Goal: Information Seeking & Learning: Learn about a topic

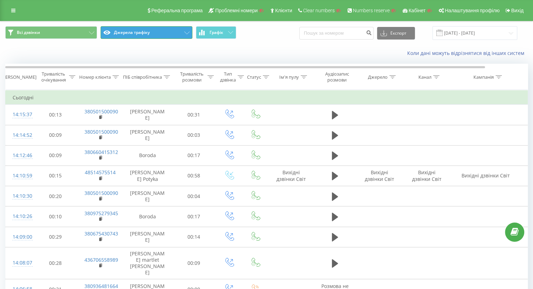
click at [163, 31] on button "Джерела трафіку" at bounding box center [147, 32] width 92 height 13
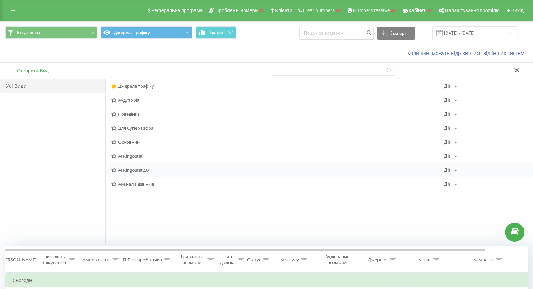
click at [177, 165] on div "AI Ringostat2.0 Дії Редагувати Копіювати Видалити За замовчуванням Поділитися" at bounding box center [319, 170] width 427 height 14
click at [157, 169] on span "AI Ringostat2.0" at bounding box center [277, 170] width 332 height 5
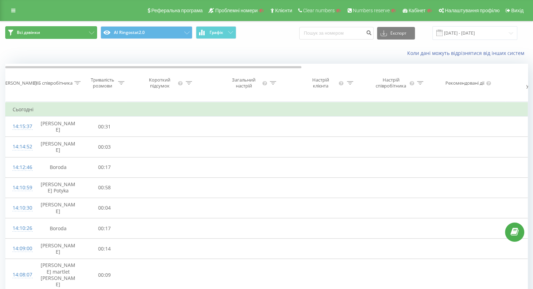
click at [59, 30] on button "Всі дзвінки" at bounding box center [51, 32] width 92 height 13
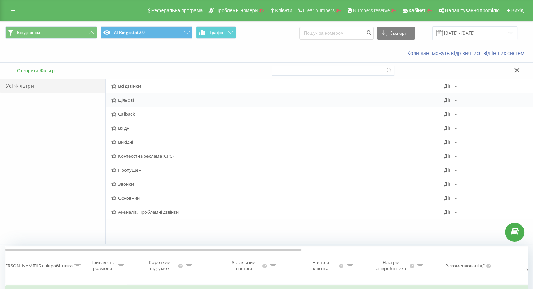
click at [151, 96] on div "Цільові Дії Редагувати Копіювати Видалити За замовчуванням Поділитися" at bounding box center [319, 100] width 427 height 14
click at [152, 101] on span "Цільові" at bounding box center [277, 100] width 332 height 5
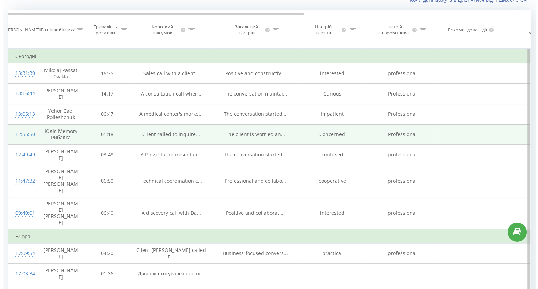
scroll to position [55, 0]
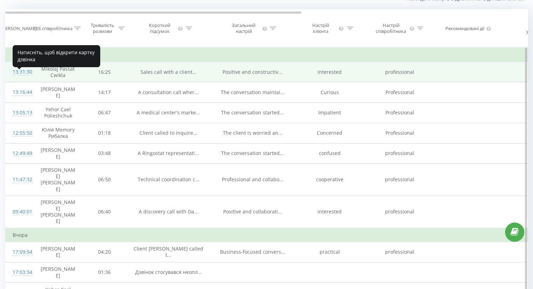
click at [18, 77] on div "13:31:30" at bounding box center [20, 72] width 14 height 14
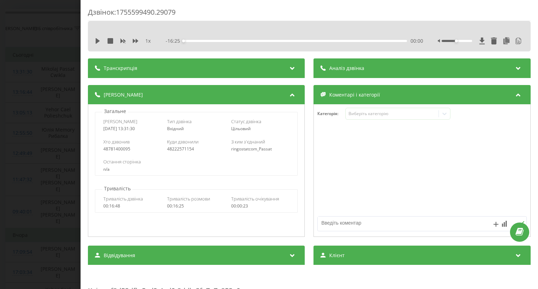
click at [197, 70] on div "Транскрипція" at bounding box center [196, 69] width 217 height 20
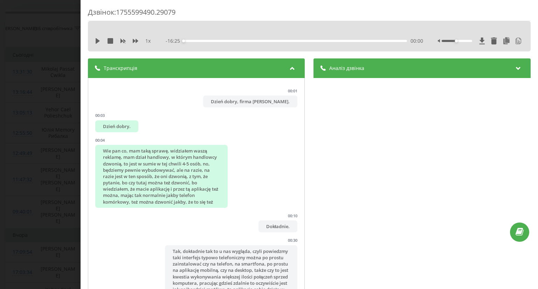
click at [381, 68] on div "Аналіз дзвінка" at bounding box center [422, 69] width 217 height 20
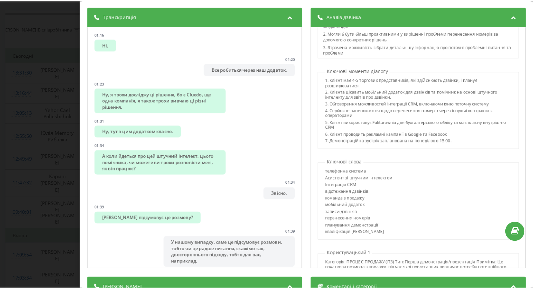
scroll to position [571, 0]
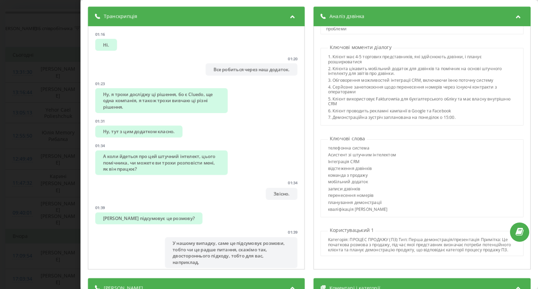
click at [59, 123] on div "Дзвінок : 1755599490.29079 1 х - 16:25 00:00 00:00 Транскрипція 00:01 Доброго р…" at bounding box center [269, 144] width 538 height 289
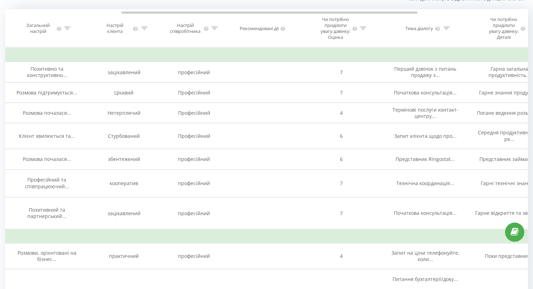
scroll to position [0, 205]
click at [362, 30] on icon at bounding box center [363, 29] width 6 height 4
click at [328, 91] on input "text" at bounding box center [342, 84] width 62 height 12
click at [143, 30] on icon at bounding box center [145, 29] width 6 height 4
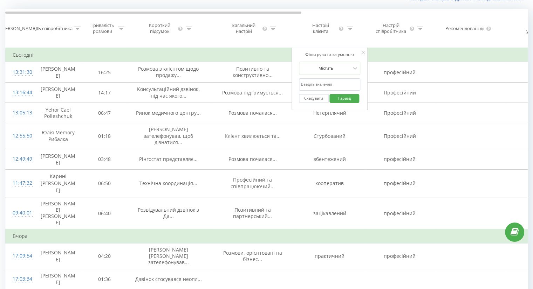
scroll to position [0, 0]
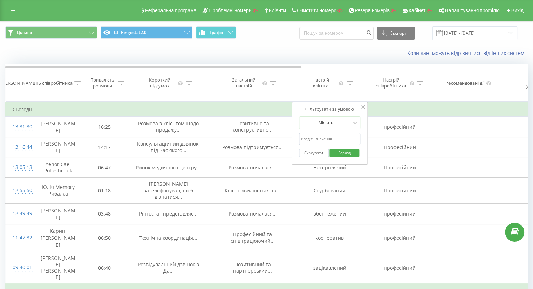
click at [79, 85] on icon at bounding box center [77, 83] width 6 height 4
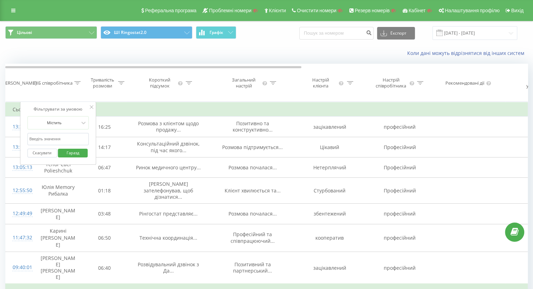
click at [52, 145] on input "text" at bounding box center [58, 139] width 62 height 12
click at [16, 11] on link at bounding box center [13, 11] width 13 height 10
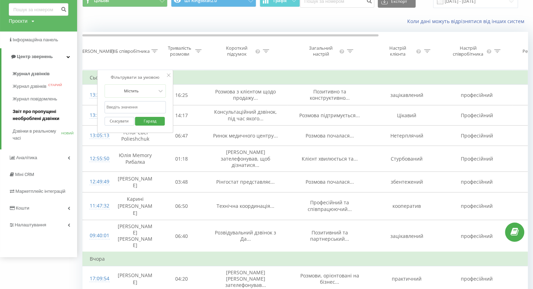
scroll to position [33, 0]
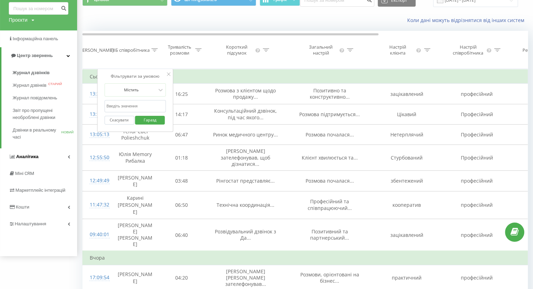
click at [39, 156] on link "Аналiтика" at bounding box center [38, 157] width 77 height 17
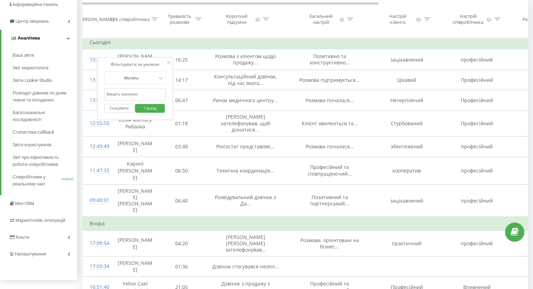
scroll to position [94, 0]
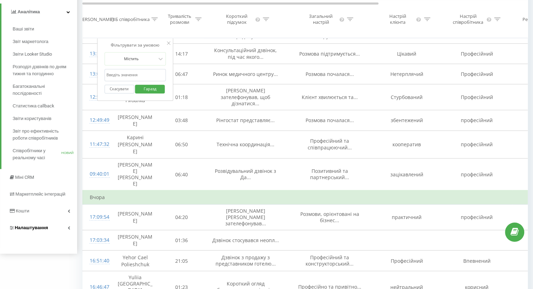
click at [41, 227] on span "Налаштування" at bounding box center [31, 227] width 33 height 5
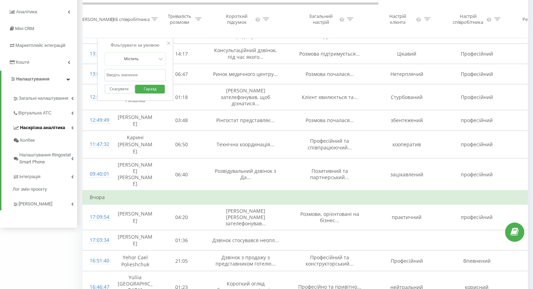
scroll to position [66, 0]
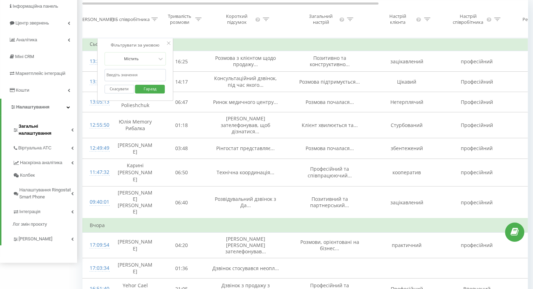
click at [29, 128] on span "Загальні налаштування" at bounding box center [45, 130] width 53 height 14
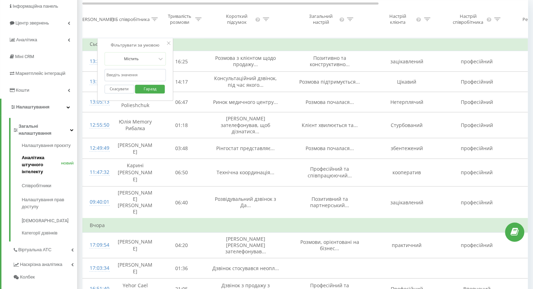
click at [33, 157] on font "Аналітика штучного інтелекту" at bounding box center [33, 164] width 22 height 19
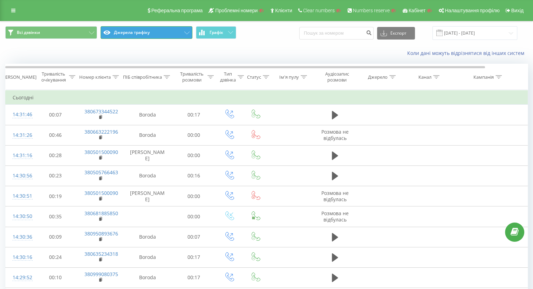
click at [132, 27] on button "Джерела трафіку" at bounding box center [147, 32] width 92 height 13
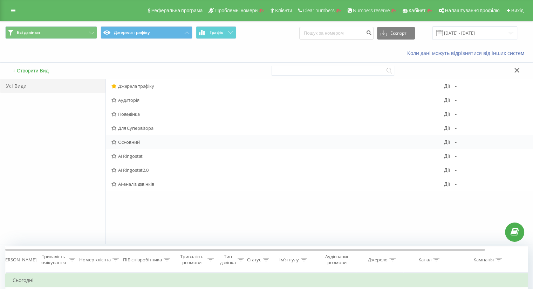
click at [147, 140] on span "Основний" at bounding box center [277, 142] width 332 height 5
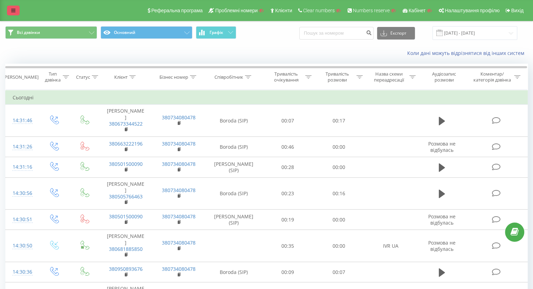
click at [14, 14] on link at bounding box center [13, 11] width 13 height 10
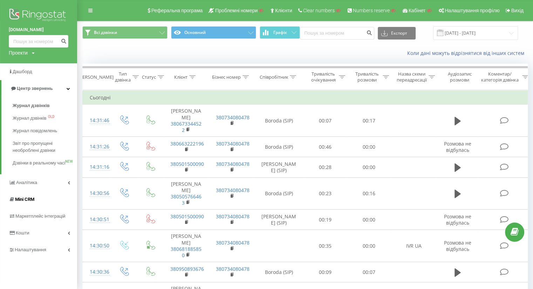
click at [39, 205] on link "Mini CRM" at bounding box center [38, 199] width 77 height 17
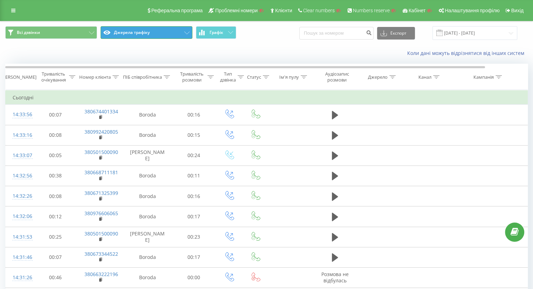
click at [150, 30] on button "Джерела трафіку" at bounding box center [147, 32] width 92 height 13
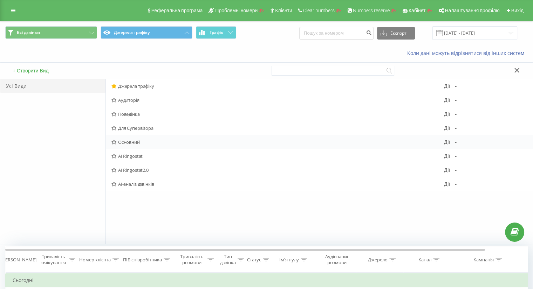
click at [147, 141] on span "Основний" at bounding box center [277, 142] width 332 height 5
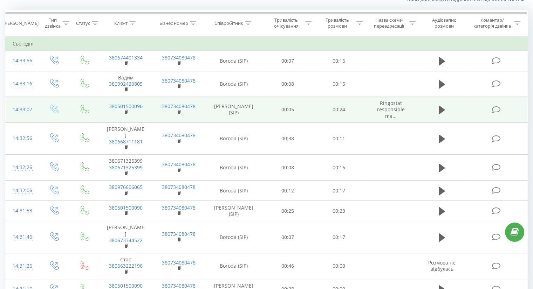
scroll to position [54, 0]
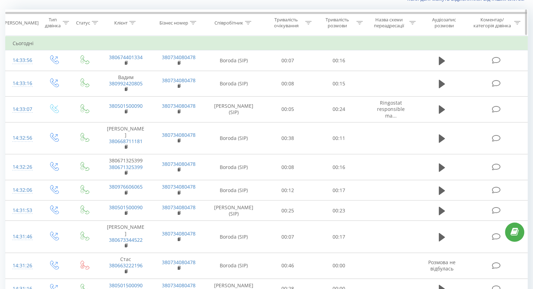
click at [136, 22] on icon at bounding box center [132, 23] width 6 height 4
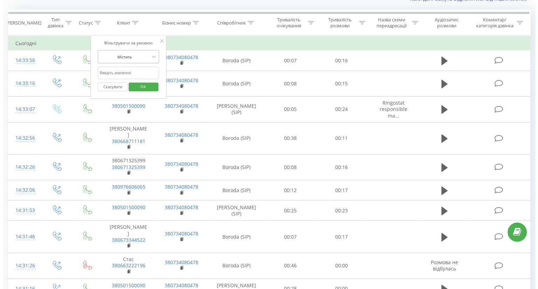
scroll to position [0, 0]
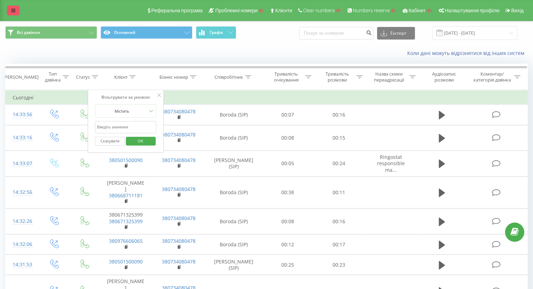
click at [11, 10] on icon at bounding box center [13, 10] width 4 height 5
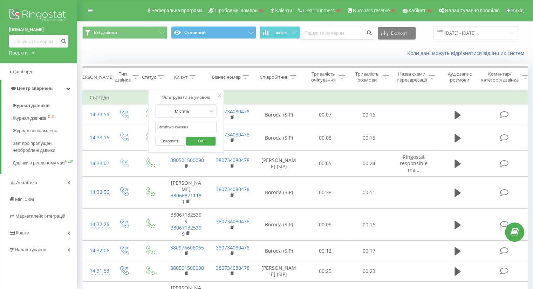
click at [174, 142] on button "Скасувати" at bounding box center [170, 141] width 30 height 9
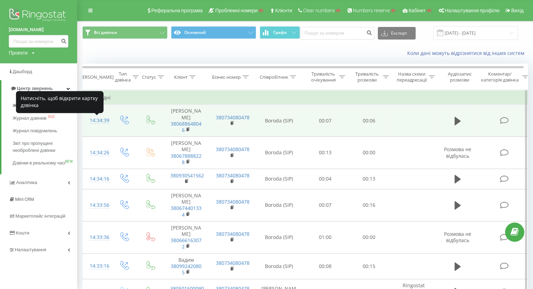
click at [96, 122] on div "14:34:39" at bounding box center [97, 121] width 14 height 14
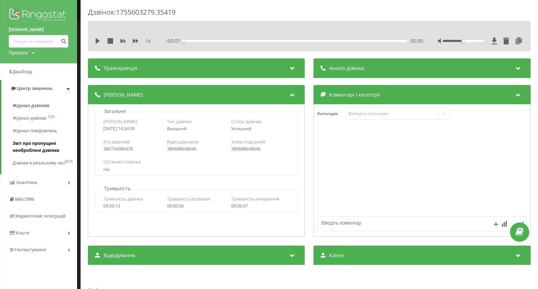
click at [40, 148] on span "Звіт про пропущені необроблені дзвінки" at bounding box center [43, 147] width 61 height 14
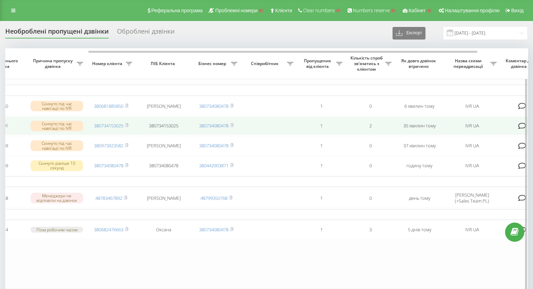
scroll to position [0, 113]
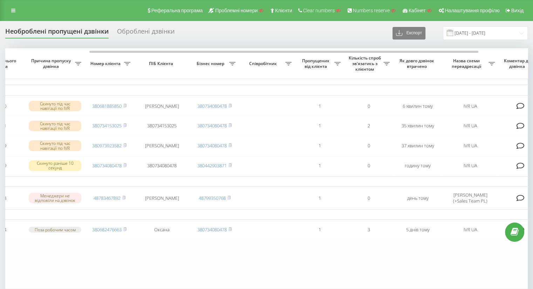
click at [150, 29] on div "Оброблені дзвінки" at bounding box center [145, 33] width 57 height 11
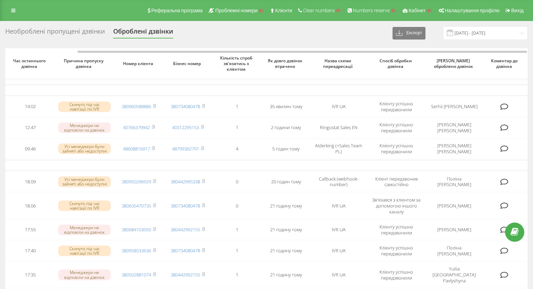
click at [64, 34] on div "Необроблені пропущені дзвінки" at bounding box center [54, 33] width 99 height 11
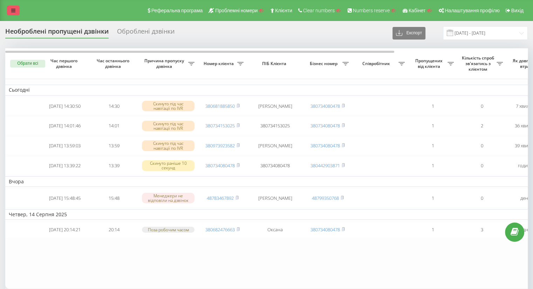
click at [13, 14] on link at bounding box center [13, 11] width 13 height 10
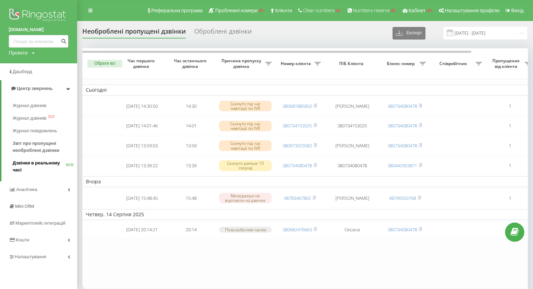
click at [34, 162] on span "Дзвінки в реальному часі" at bounding box center [39, 167] width 53 height 14
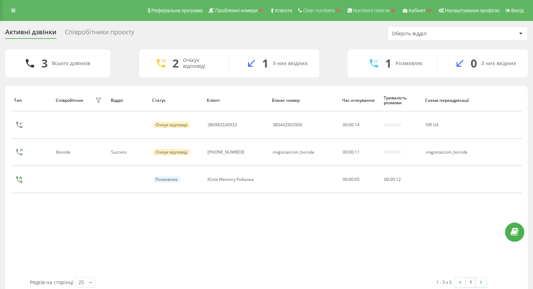
click at [90, 33] on div "Співробітники проєкту" at bounding box center [99, 33] width 69 height 11
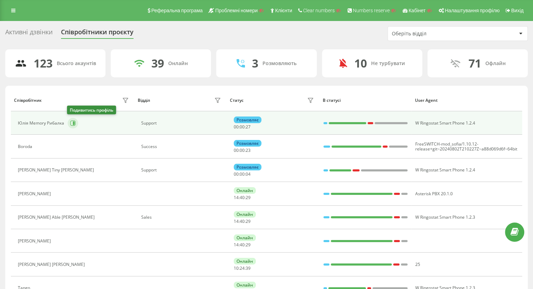
click at [72, 123] on icon at bounding box center [73, 124] width 6 height 6
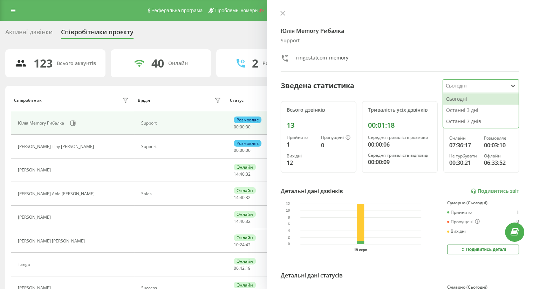
click at [467, 88] on div at bounding box center [475, 86] width 59 height 8
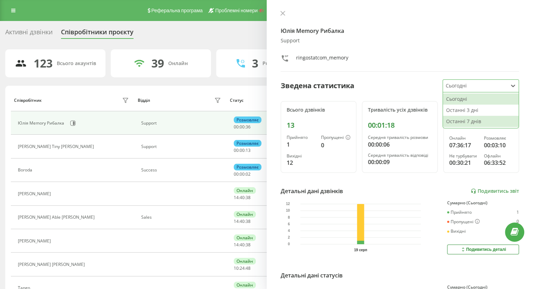
click at [470, 123] on div "Останні 7 днів" at bounding box center [481, 121] width 76 height 11
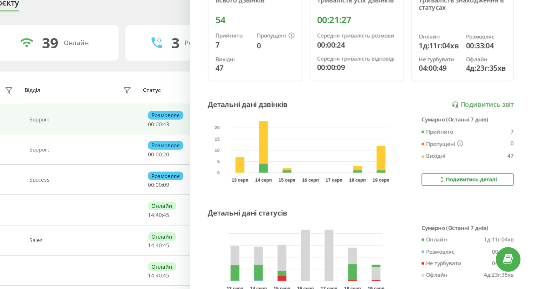
scroll to position [105, 0]
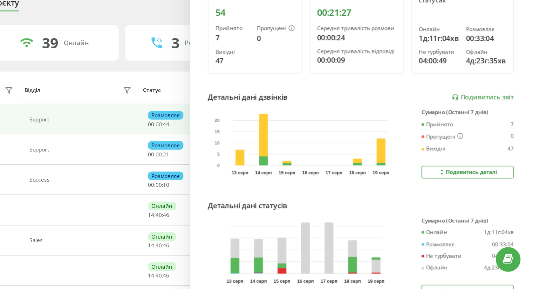
click at [485, 161] on div "Подивитись деталі" at bounding box center [483, 164] width 46 height 6
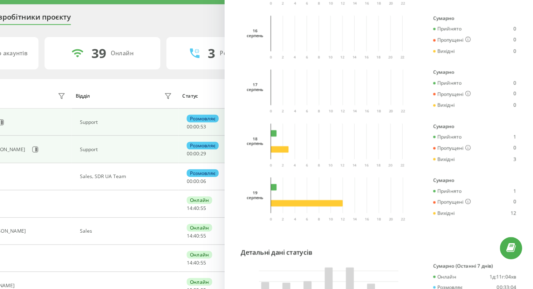
scroll to position [0, 0]
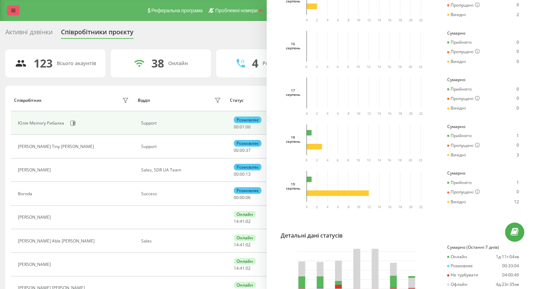
click at [9, 12] on link at bounding box center [13, 11] width 13 height 10
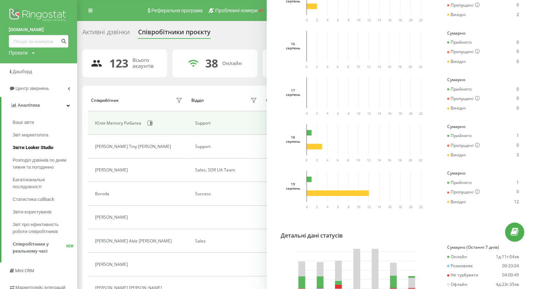
click at [35, 150] on span "Звіти Looker Studio" at bounding box center [33, 147] width 41 height 7
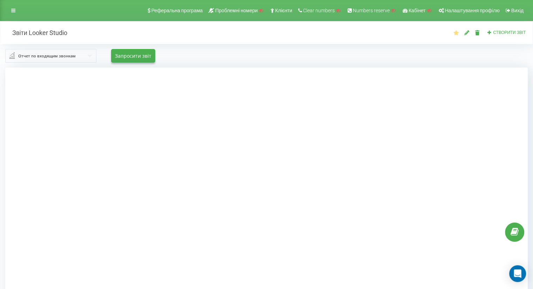
click at [51, 59] on div "Отчет по входящим звонкам" at bounding box center [46, 56] width 57 height 8
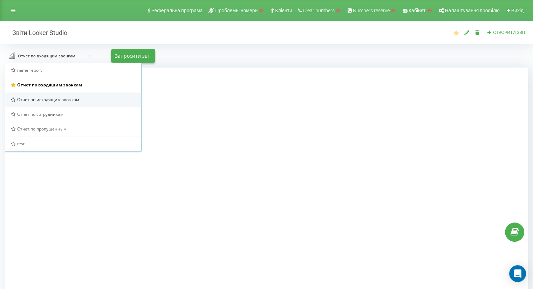
click at [56, 97] on span "Отчет по исходящим звонкам" at bounding box center [48, 100] width 62 height 6
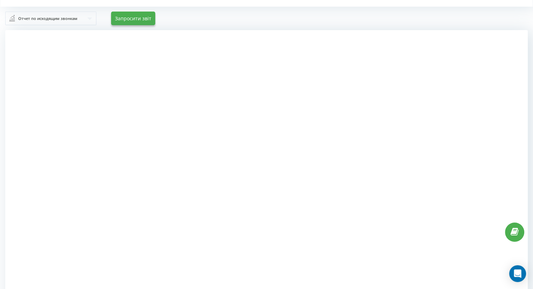
scroll to position [36, 0]
click at [71, 112] on div at bounding box center [266, 176] width 522 height 289
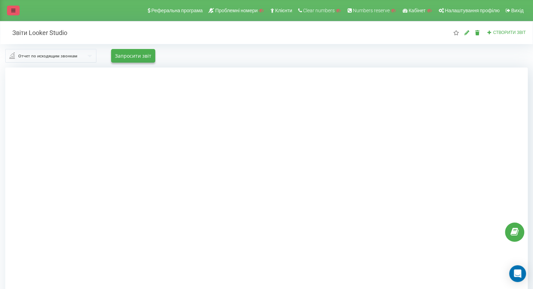
click at [11, 7] on link at bounding box center [13, 11] width 13 height 10
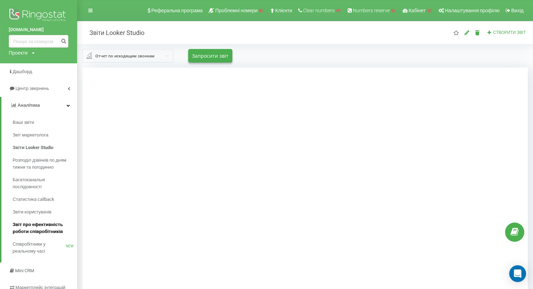
click at [45, 227] on span "Звіт про ефективність роботи співробітників" at bounding box center [43, 228] width 61 height 14
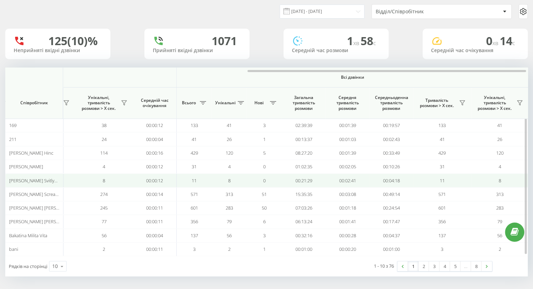
scroll to position [0, 455]
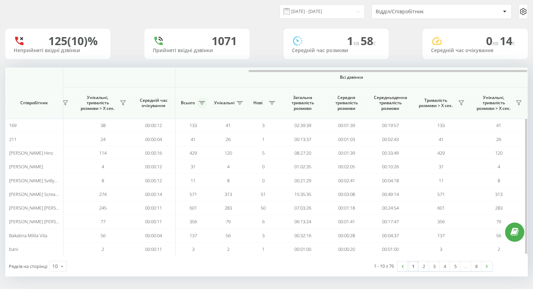
click at [201, 102] on icon at bounding box center [202, 103] width 6 height 4
click at [206, 93] on th "Всього" at bounding box center [193, 104] width 35 height 32
click at [240, 103] on icon at bounding box center [239, 103] width 6 height 4
click at [215, 75] on span "Всі дзвінки" at bounding box center [351, 78] width 310 height 6
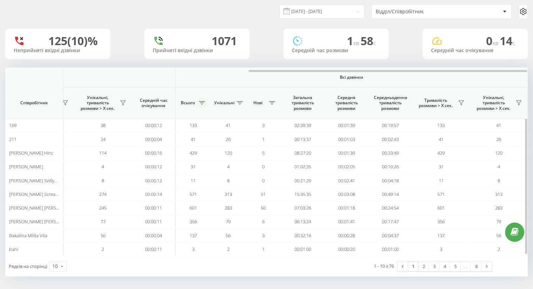
click at [200, 104] on icon at bounding box center [202, 103] width 6 height 4
click at [227, 90] on th "Унікальні" at bounding box center [228, 104] width 35 height 32
click at [240, 101] on icon at bounding box center [239, 103] width 6 height 4
click at [201, 103] on icon at bounding box center [202, 103] width 6 height 4
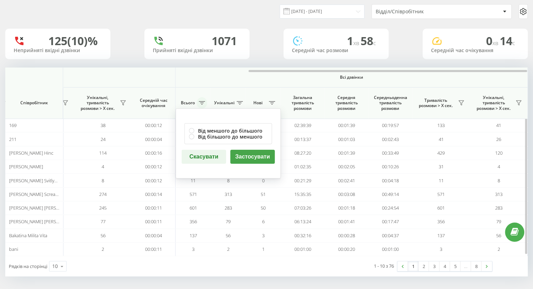
click at [201, 103] on icon at bounding box center [202, 103] width 6 height 4
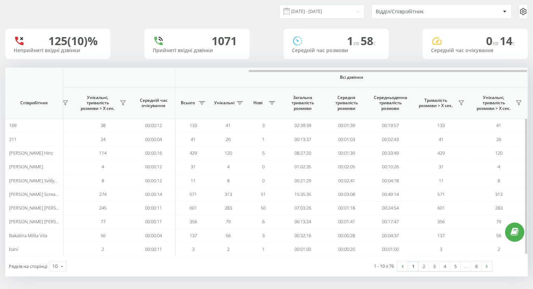
click at [208, 83] on th "Всі дзвінки" at bounding box center [352, 78] width 352 height 20
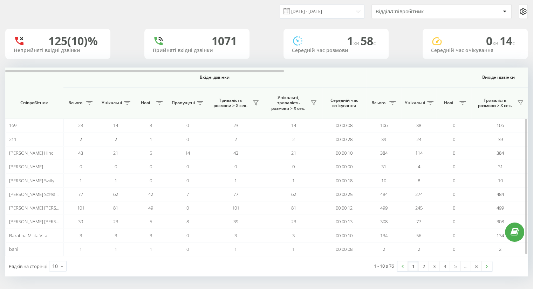
scroll to position [0, 0]
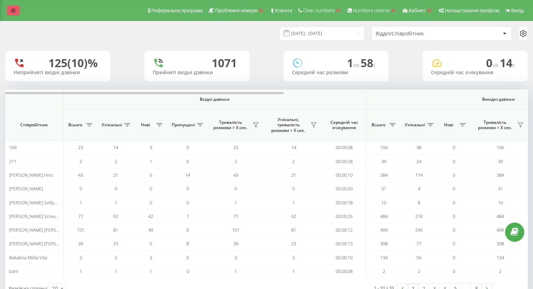
click at [10, 12] on link at bounding box center [13, 11] width 13 height 10
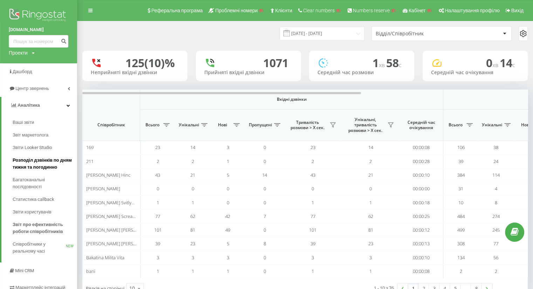
click at [35, 163] on span "Розподіл дзвінків по дням тижня та погодинно" at bounding box center [43, 164] width 61 height 14
